Goal: Information Seeking & Learning: Learn about a topic

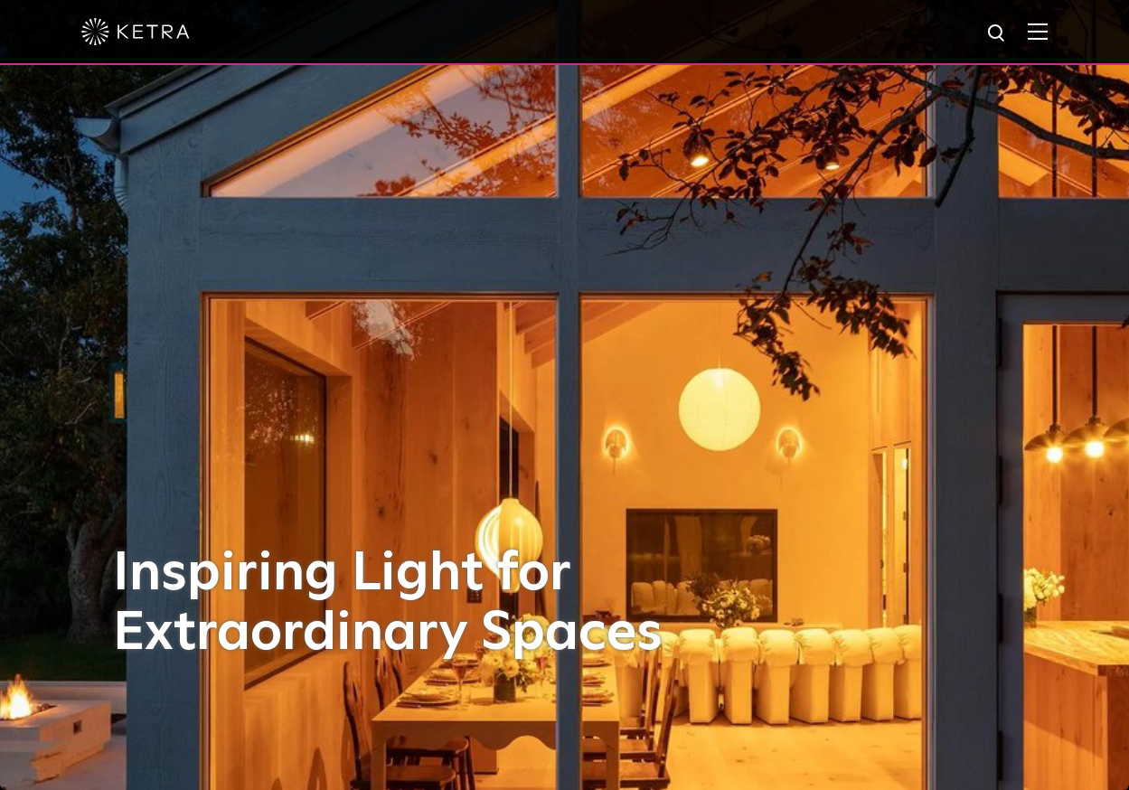
click at [1038, 31] on img at bounding box center [1038, 31] width 20 height 17
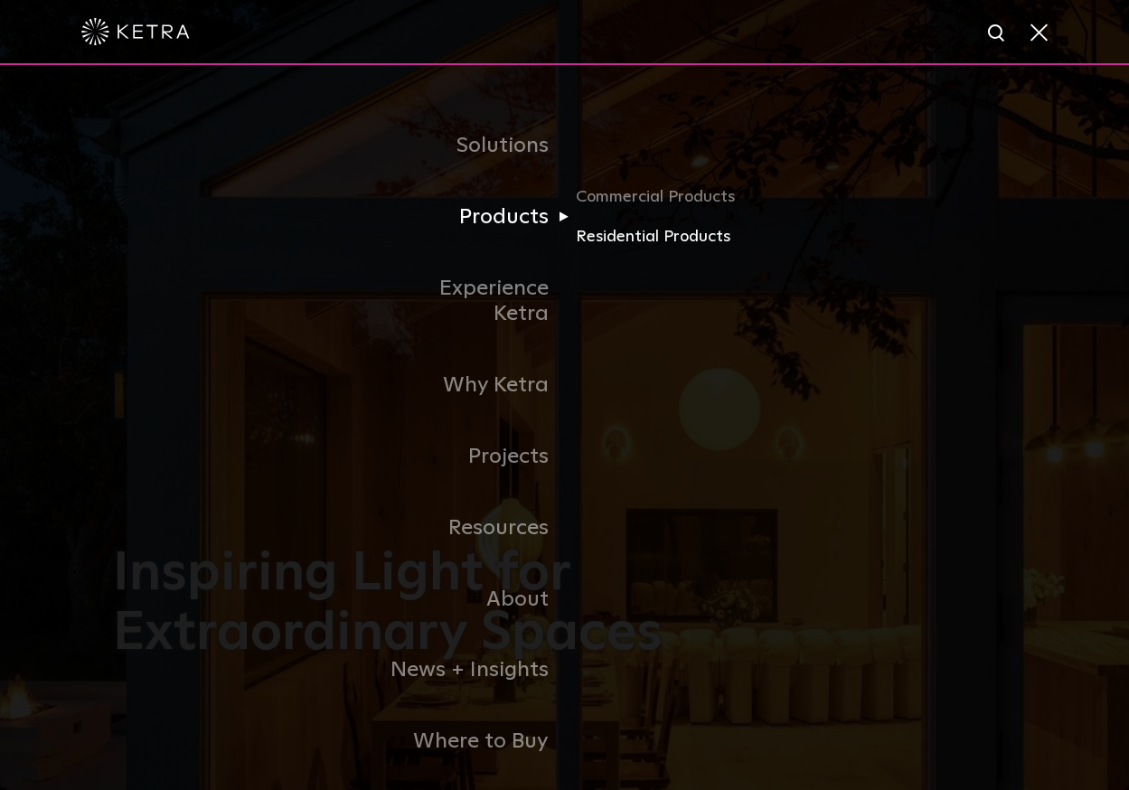
click at [607, 236] on link "Residential Products" at bounding box center [663, 237] width 174 height 26
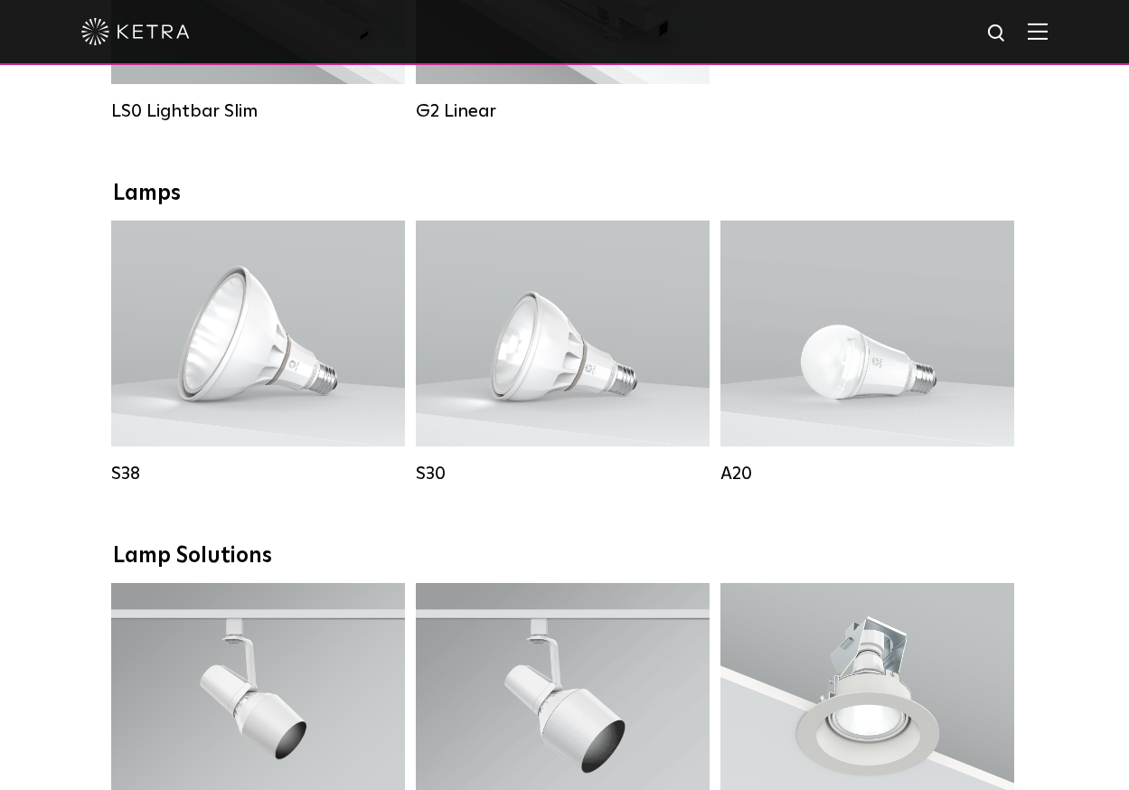
scroll to position [928, 0]
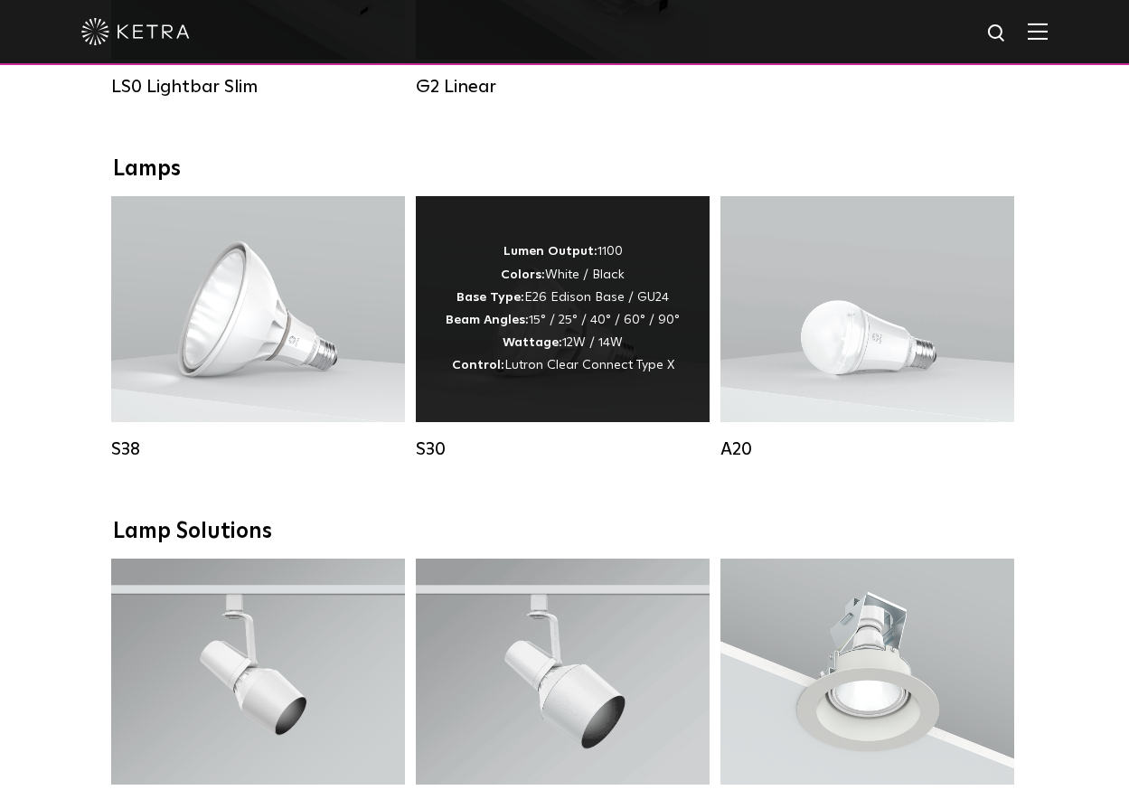
click at [560, 345] on strong "Wattage:" at bounding box center [533, 342] width 60 height 13
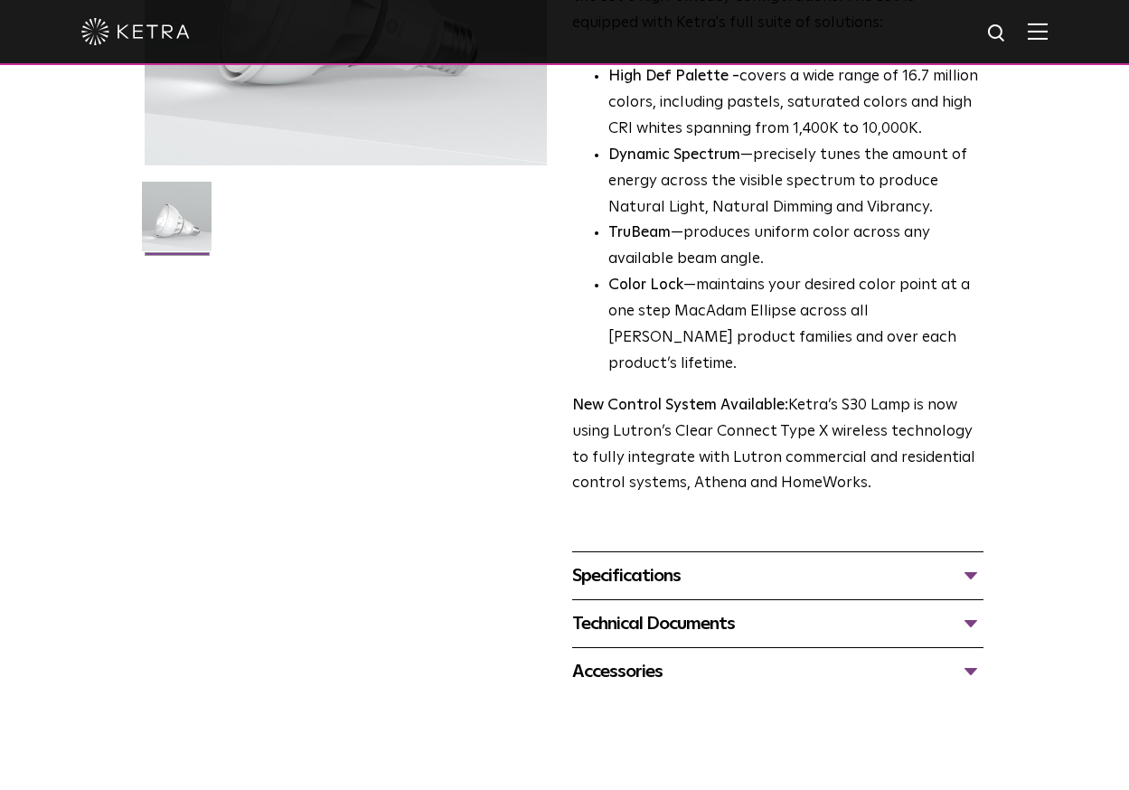
scroll to position [437, 0]
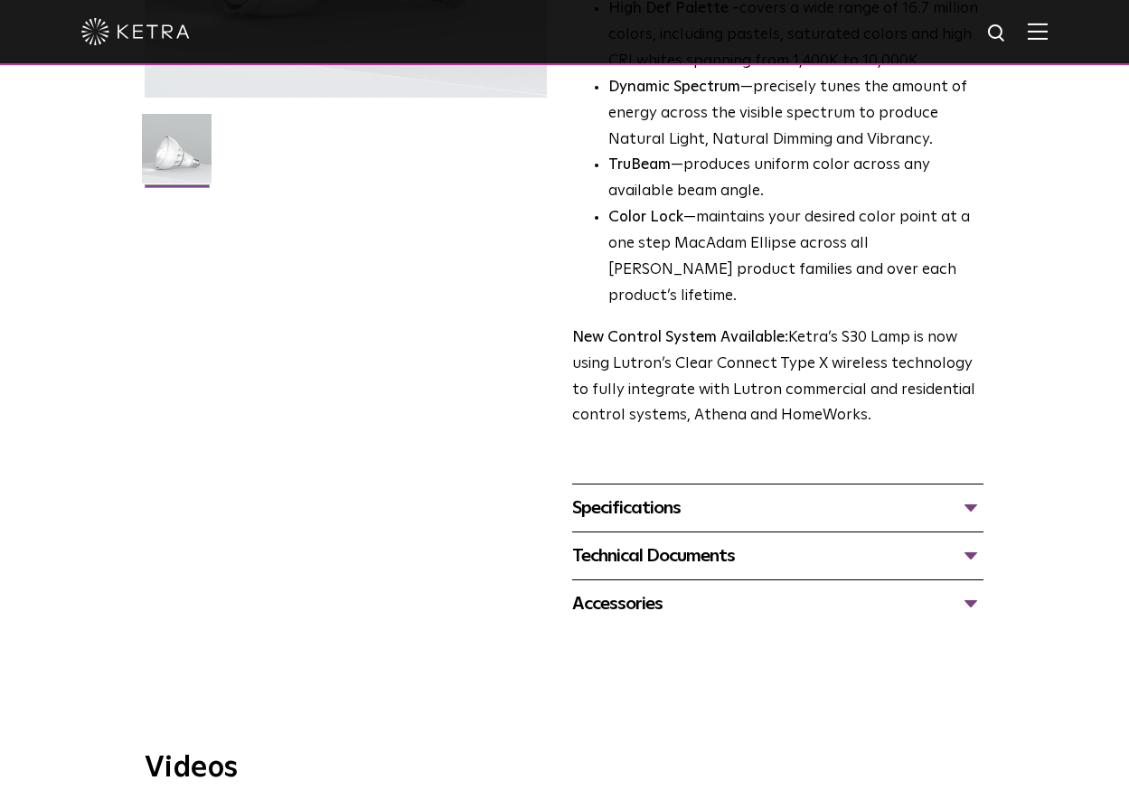
click at [969, 494] on div "Specifications" at bounding box center [777, 508] width 411 height 29
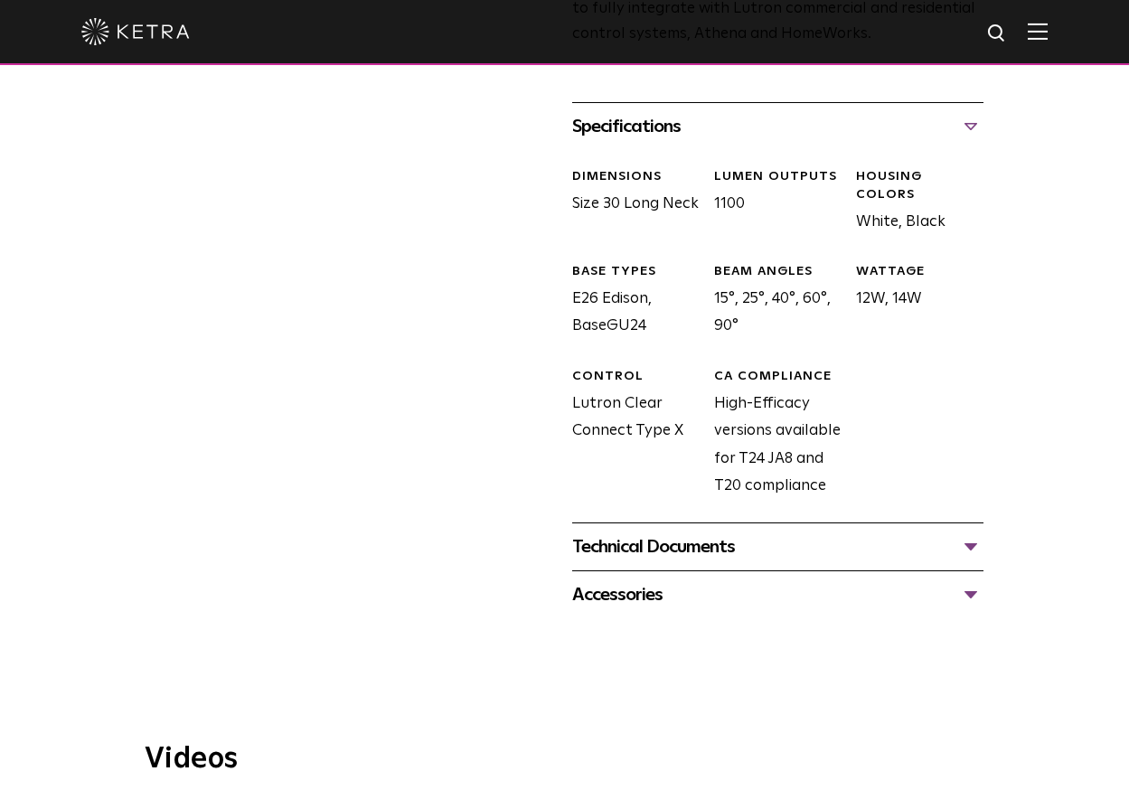
scroll to position [848, 0]
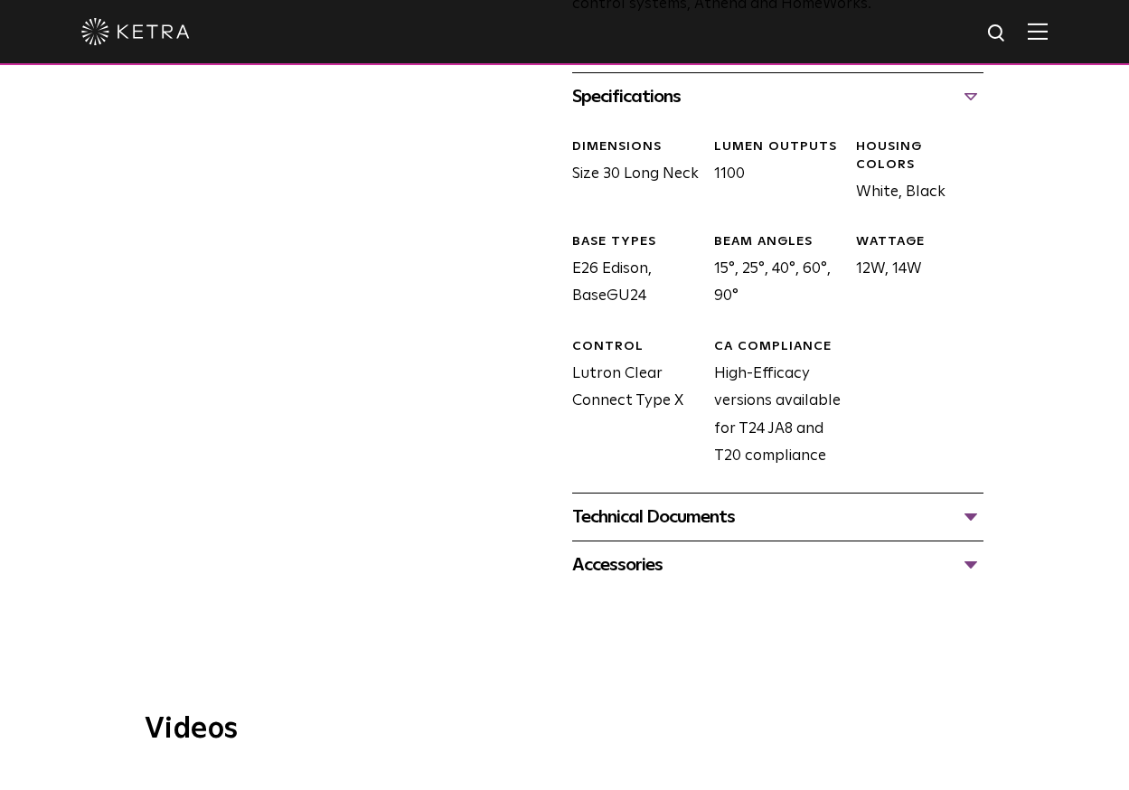
click at [969, 503] on div "Technical Documents" at bounding box center [777, 517] width 411 height 29
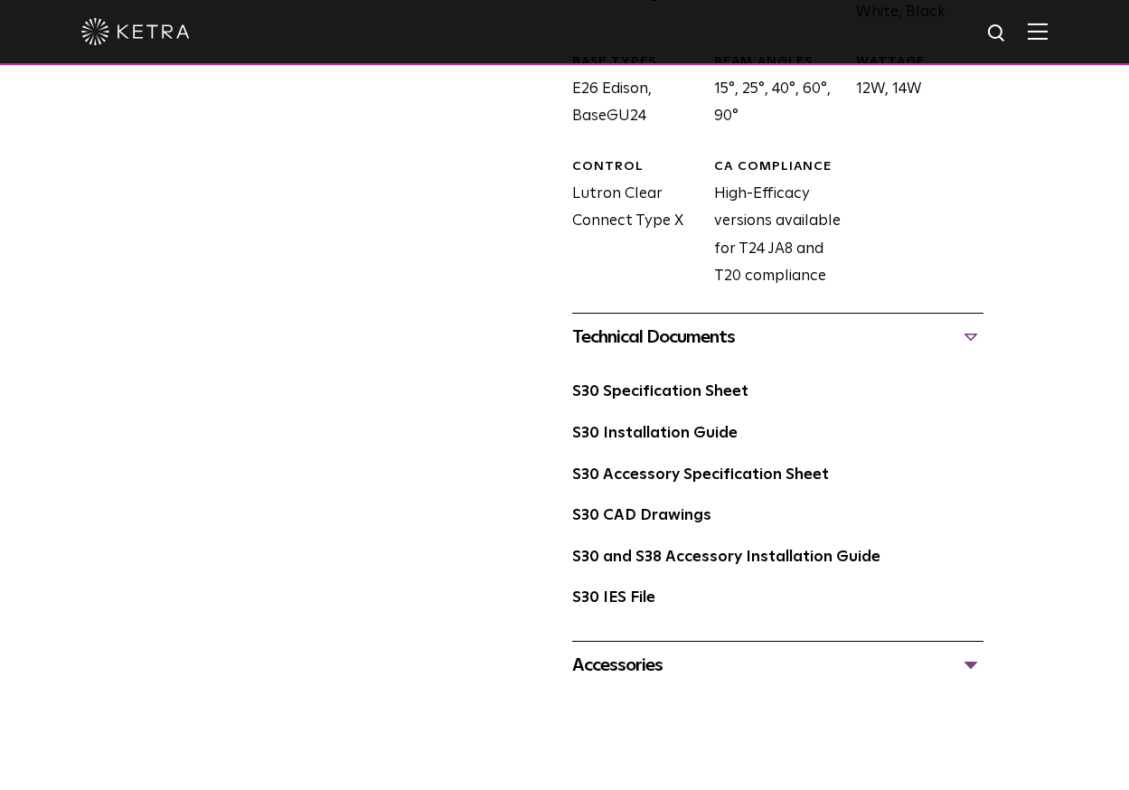
scroll to position [1032, 0]
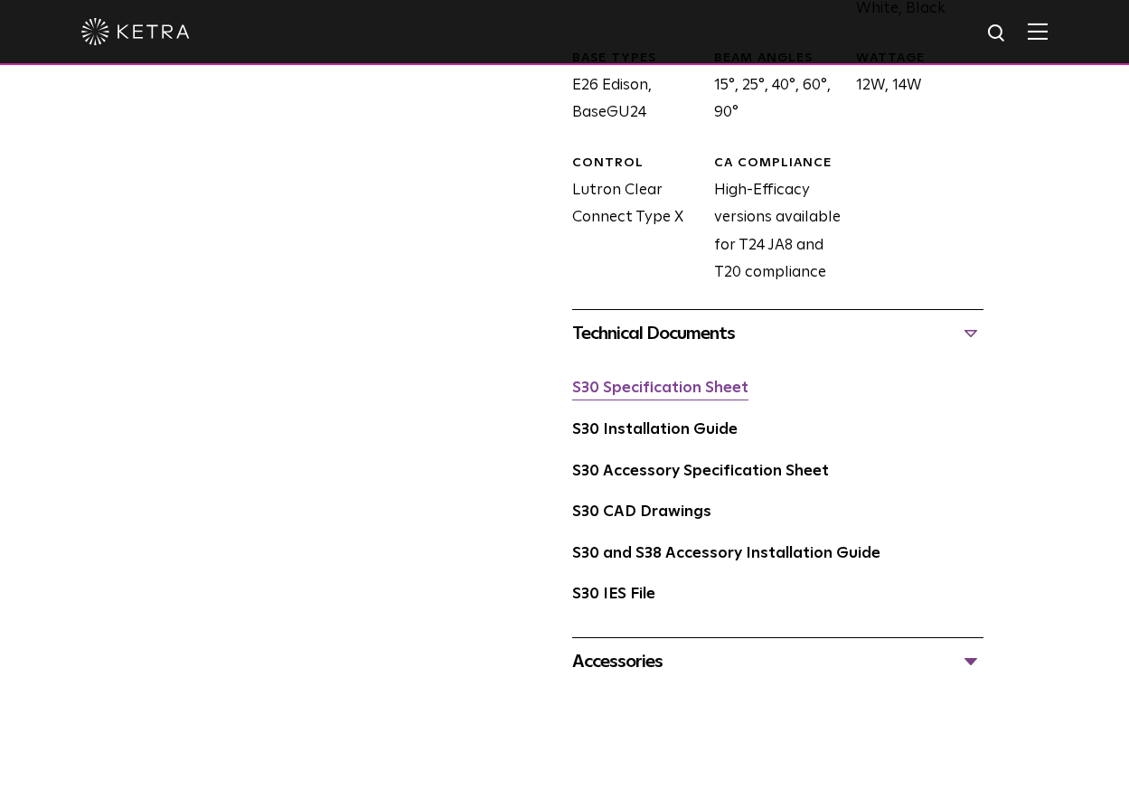
click at [639, 381] on link "S30 Specification Sheet" at bounding box center [660, 388] width 176 height 15
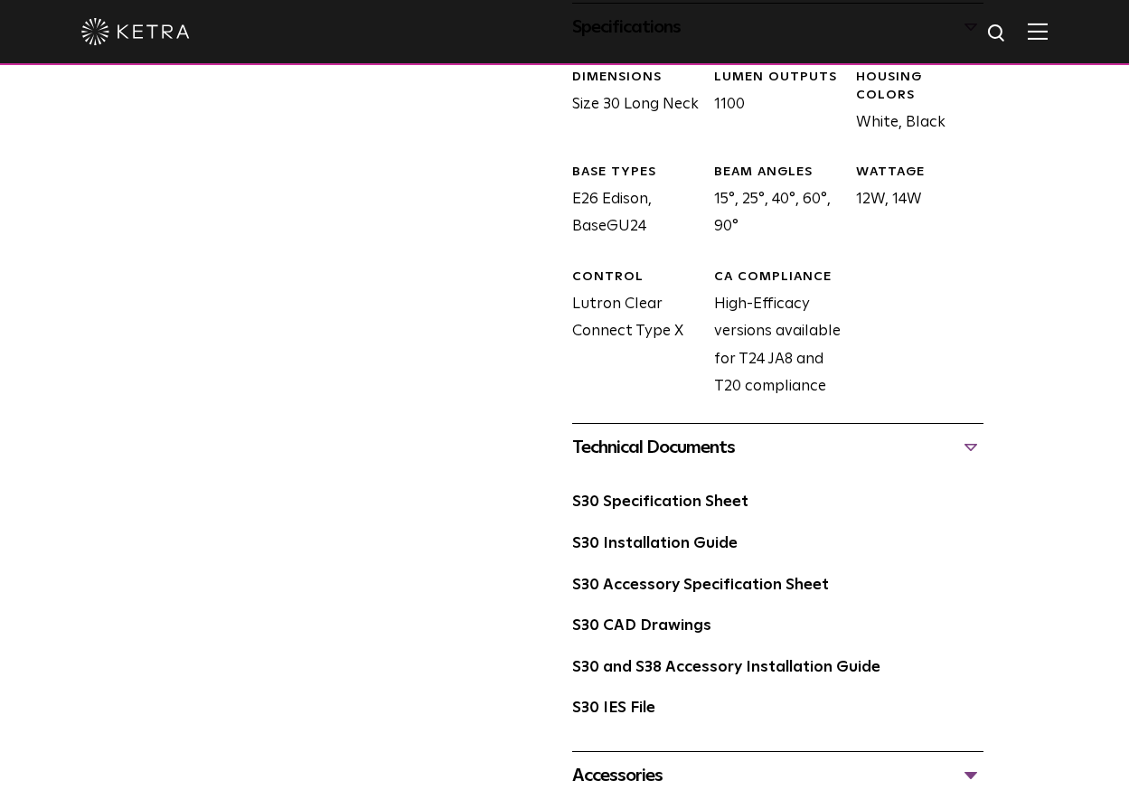
scroll to position [919, 0]
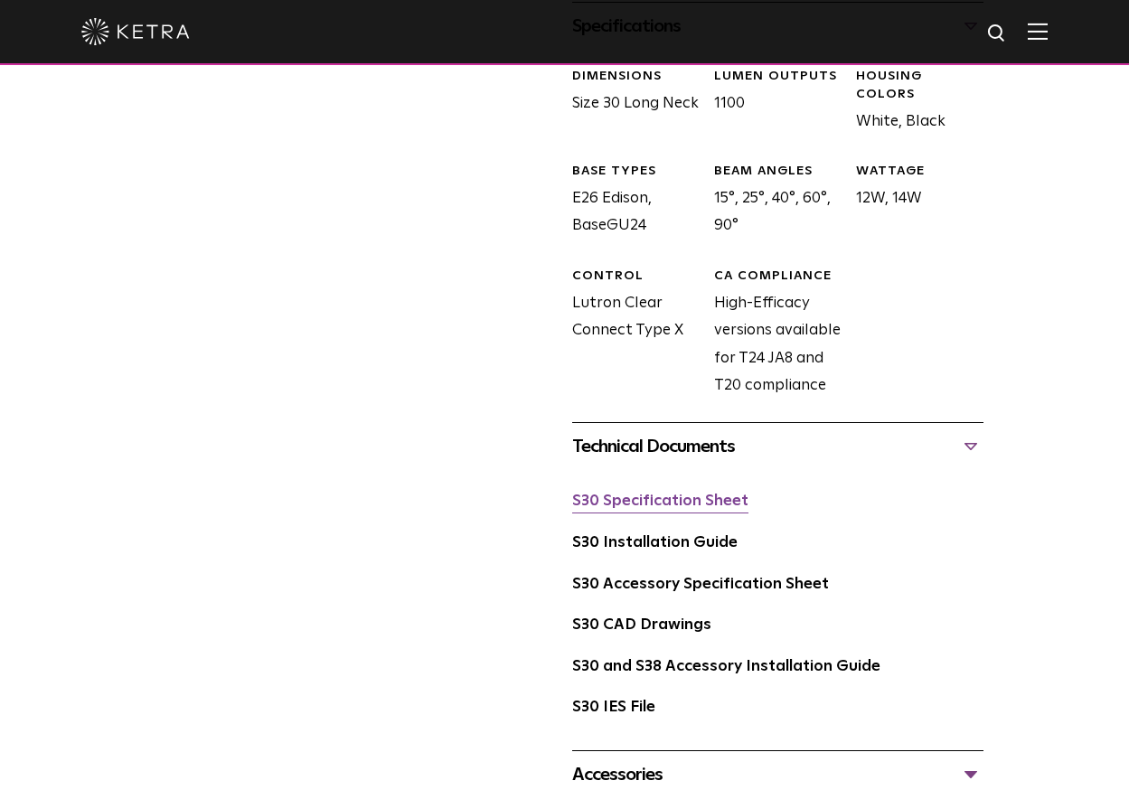
click at [678, 494] on link "S30 Specification Sheet" at bounding box center [660, 501] width 176 height 15
